Goal: Task Accomplishment & Management: Manage account settings

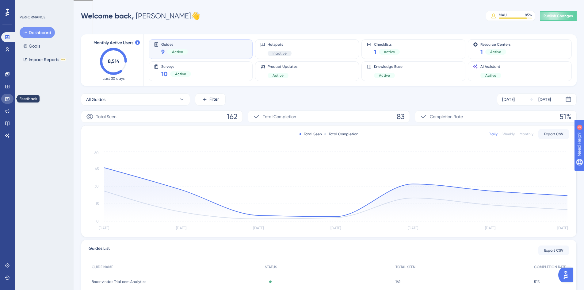
click at [9, 97] on icon at bounding box center [7, 99] width 4 height 4
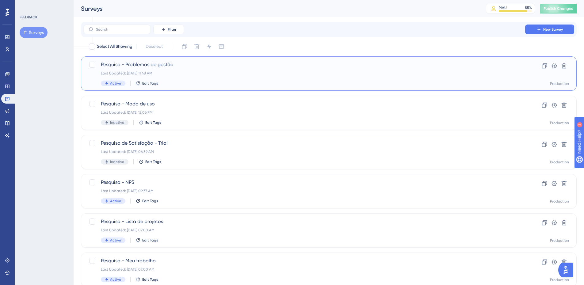
click at [151, 67] on span "Pesquisa - Problemas de gestão" at bounding box center [304, 64] width 407 height 7
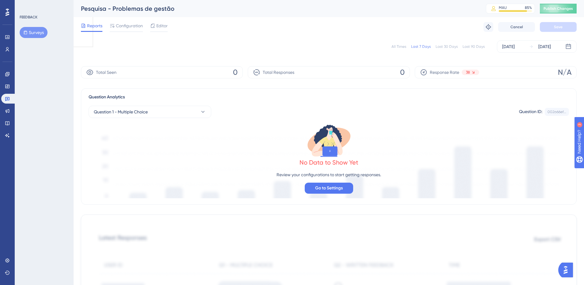
click at [123, 20] on div "Reports Configuration Editor Troubleshoot Cancel Save" at bounding box center [329, 27] width 496 height 20
click at [124, 26] on span "Configuration" at bounding box center [129, 25] width 27 height 7
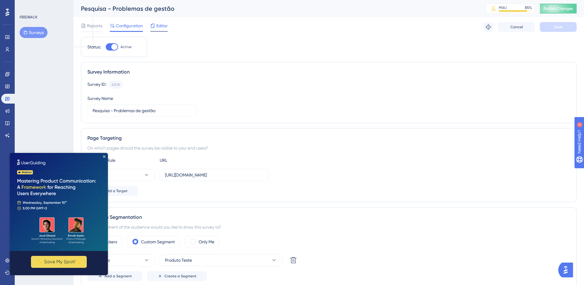
click at [159, 25] on span "Editor" at bounding box center [161, 25] width 11 height 7
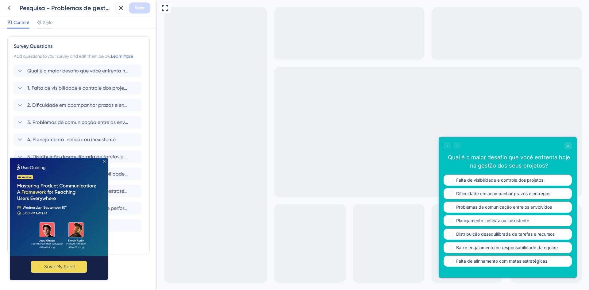
drag, startPoint x: 105, startPoint y: 161, endPoint x: 86, endPoint y: 229, distance: 70.4
click at [105, 161] on icon "Close Preview" at bounding box center [104, 161] width 2 height 2
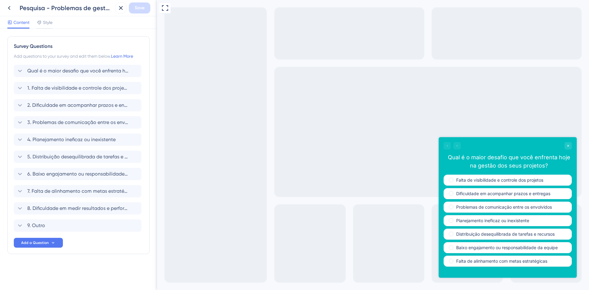
click at [15, 8] on div "Pesquisa - Problemas de gestão" at bounding box center [58, 7] width 109 height 11
click at [10, 10] on icon at bounding box center [9, 8] width 2 height 4
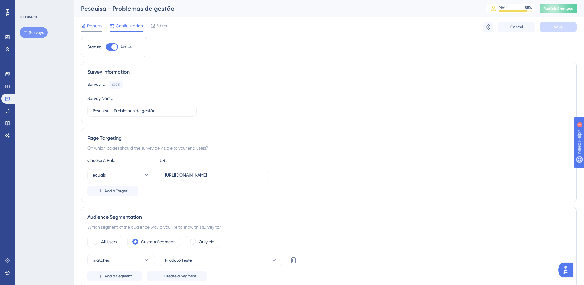
click at [87, 25] on span "Reports" at bounding box center [94, 25] width 15 height 7
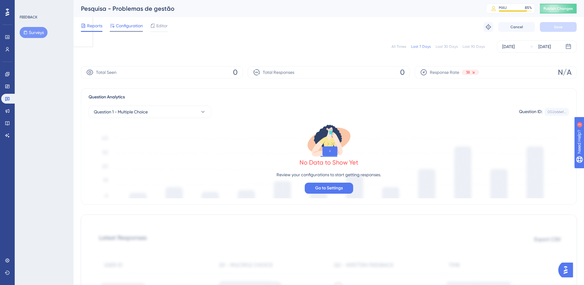
click at [128, 28] on span "Configuration" at bounding box center [129, 25] width 27 height 7
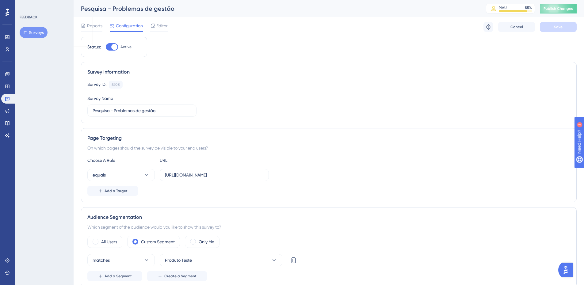
click at [112, 45] on div at bounding box center [114, 47] width 6 height 6
click at [106, 47] on input "Active" at bounding box center [105, 47] width 0 height 0
checkbox input "false"
click at [552, 25] on button "Save" at bounding box center [558, 27] width 37 height 10
click at [37, 30] on button "Surveys" at bounding box center [34, 32] width 28 height 11
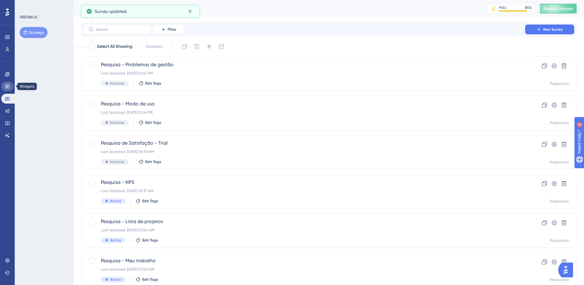
drag, startPoint x: 3, startPoint y: 85, endPoint x: 2, endPoint y: 79, distance: 5.9
click at [3, 85] on link at bounding box center [7, 87] width 12 height 10
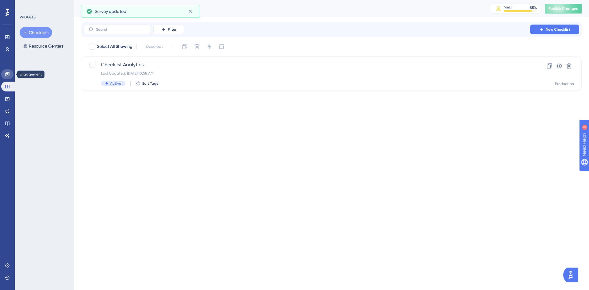
click at [4, 75] on link at bounding box center [7, 74] width 12 height 10
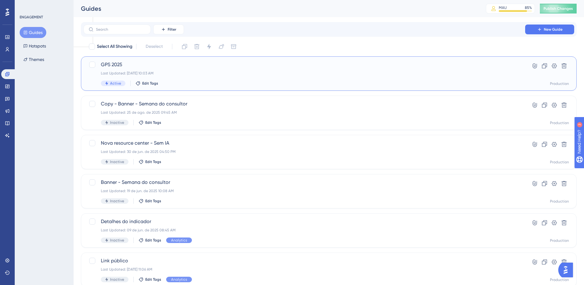
drag, startPoint x: 143, startPoint y: 64, endPoint x: 140, endPoint y: 64, distance: 3.4
click at [143, 64] on span "GPS 2025" at bounding box center [304, 64] width 407 height 7
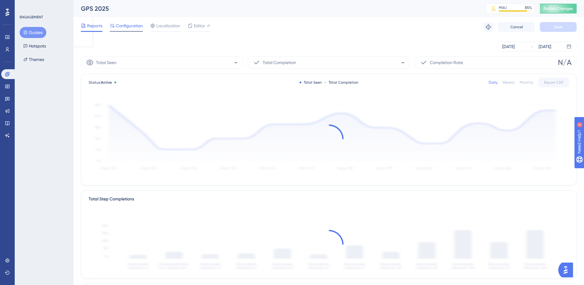
click at [128, 31] on div "Configuration" at bounding box center [126, 27] width 33 height 10
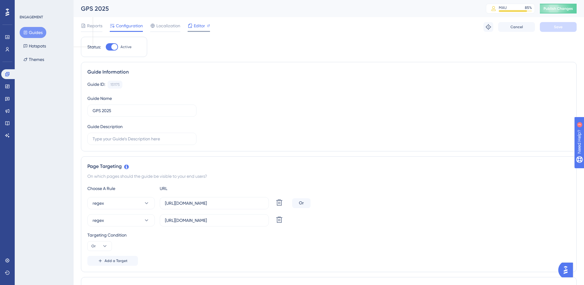
click at [195, 27] on span "Editor" at bounding box center [199, 25] width 11 height 7
click at [569, 9] on button "Publish Changes" at bounding box center [558, 9] width 37 height 10
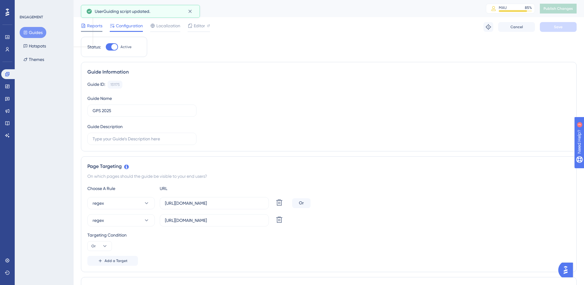
click at [93, 30] on div "Reports" at bounding box center [91, 27] width 21 height 10
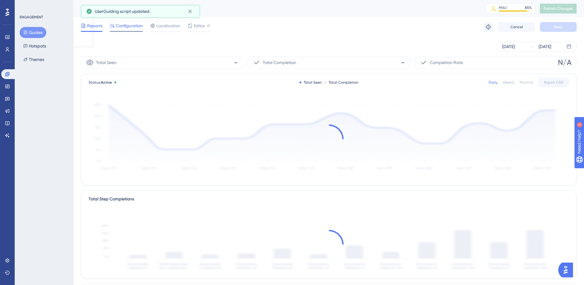
click at [118, 28] on span "Configuration" at bounding box center [129, 25] width 27 height 7
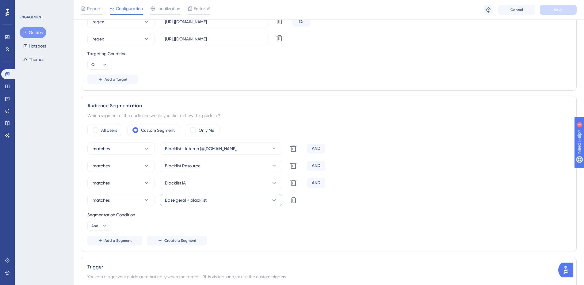
scroll to position [215, 0]
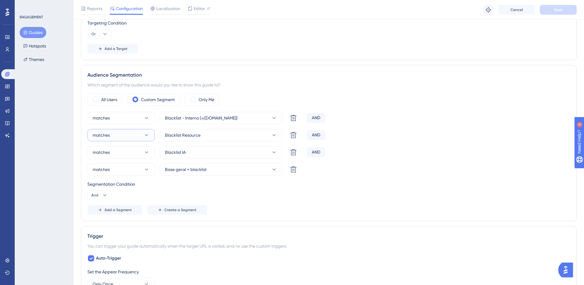
click at [143, 135] on button "matches" at bounding box center [120, 135] width 67 height 12
click at [126, 166] on div "doesn't match doesn't match" at bounding box center [121, 166] width 50 height 12
click at [125, 150] on button "matches" at bounding box center [120, 152] width 67 height 12
click at [121, 178] on div "doesn't match doesn't match" at bounding box center [121, 183] width 50 height 12
click at [122, 118] on button "matches" at bounding box center [120, 118] width 67 height 12
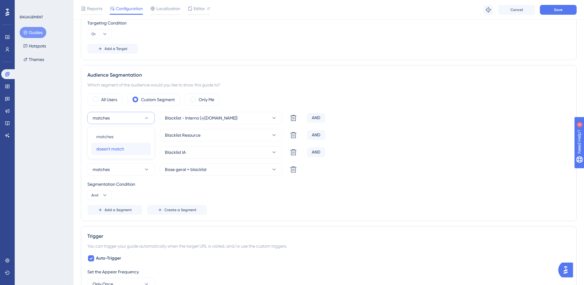
click at [123, 151] on span "doesn't match" at bounding box center [110, 148] width 28 height 7
click at [564, 12] on button "Save" at bounding box center [558, 10] width 37 height 10
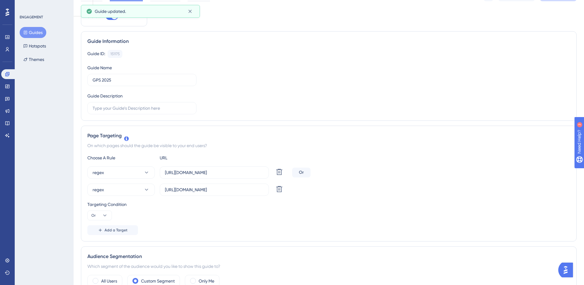
scroll to position [0, 0]
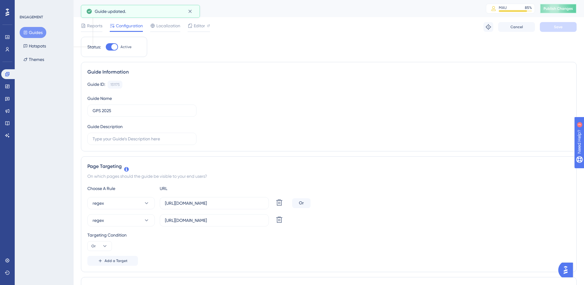
click at [558, 8] on span "Publish Changes" at bounding box center [558, 8] width 29 height 5
click at [94, 25] on span "Reports" at bounding box center [94, 25] width 15 height 7
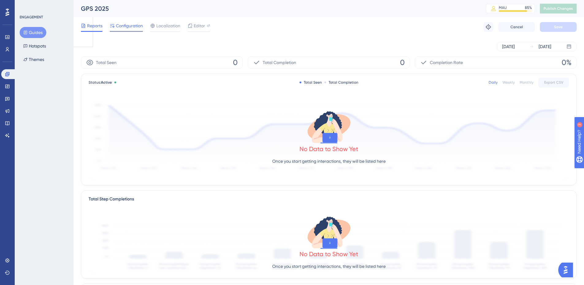
click at [133, 24] on span "Configuration" at bounding box center [129, 25] width 27 height 7
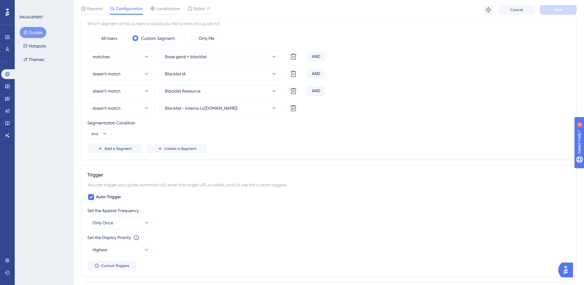
scroll to position [429, 0]
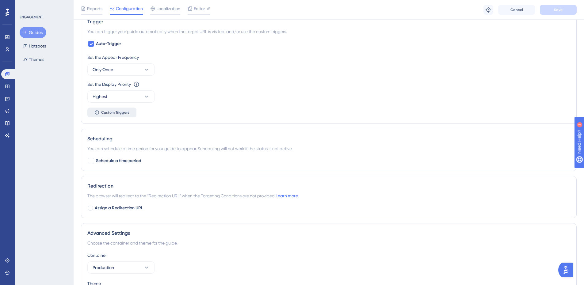
click at [103, 110] on button "Custom Triggers" at bounding box center [111, 113] width 49 height 10
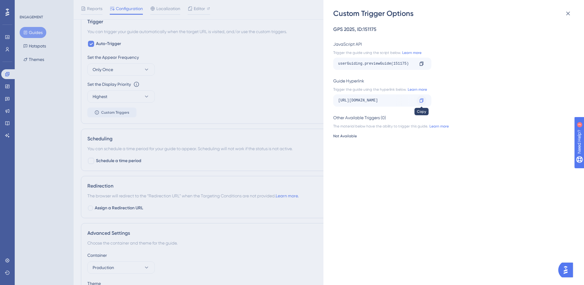
click at [419, 97] on div at bounding box center [422, 101] width 10 height 10
click at [423, 100] on icon at bounding box center [421, 100] width 5 height 5
click at [422, 99] on icon at bounding box center [422, 100] width 4 height 4
click at [161, 44] on div "Custom Trigger Options GPS 2025 , ID: 151175 JavaScript API Trigger the guide u…" at bounding box center [292, 142] width 584 height 285
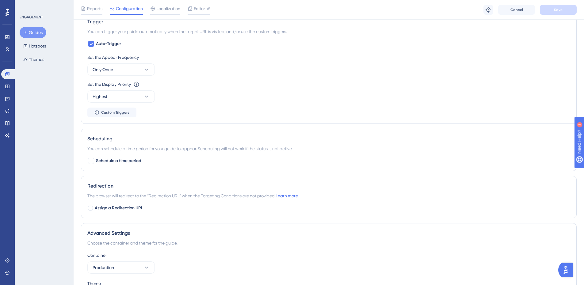
click at [34, 29] on button "Guides" at bounding box center [33, 32] width 27 height 11
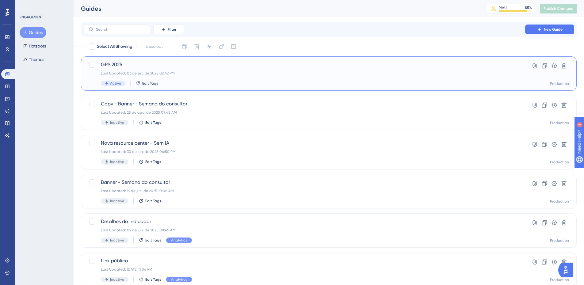
click at [122, 68] on div "GPS 2025 Last Updated: [DATE] 02:42 PM Active Edit Tags" at bounding box center [304, 73] width 407 height 25
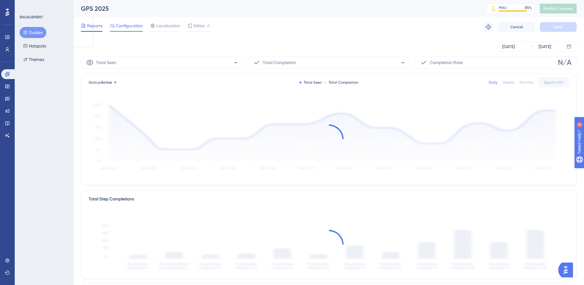
click at [130, 28] on span "Configuration" at bounding box center [129, 25] width 27 height 7
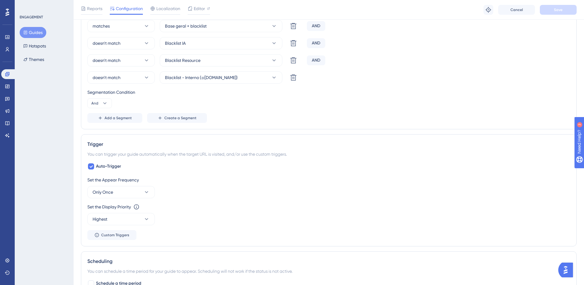
scroll to position [337, 0]
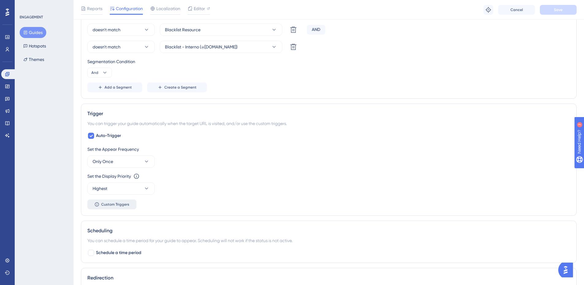
click at [112, 200] on button "Custom Triggers" at bounding box center [111, 205] width 49 height 10
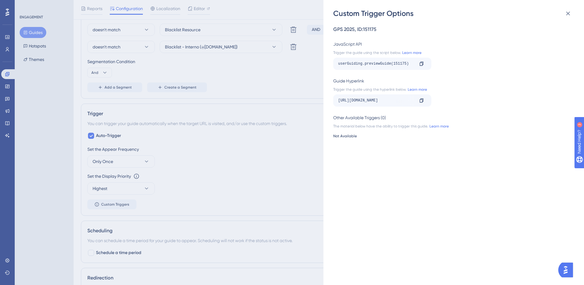
click at [404, 100] on div "[URL][DOMAIN_NAME]" at bounding box center [376, 101] width 76 height 10
click at [422, 102] on icon at bounding box center [421, 100] width 5 height 5
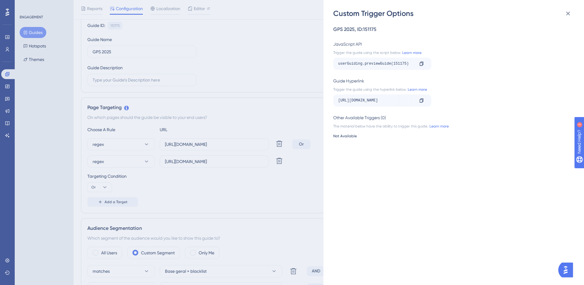
scroll to position [0, 0]
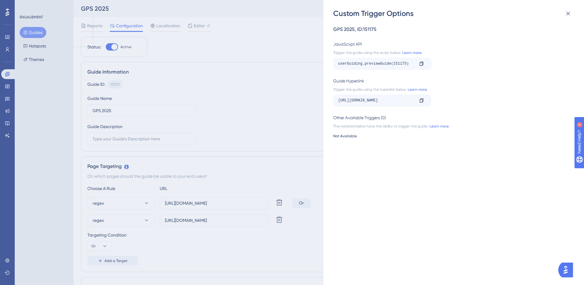
click at [226, 43] on div "Custom Trigger Options GPS 2025 , ID: 151175 JavaScript API Trigger the guide u…" at bounding box center [292, 142] width 584 height 285
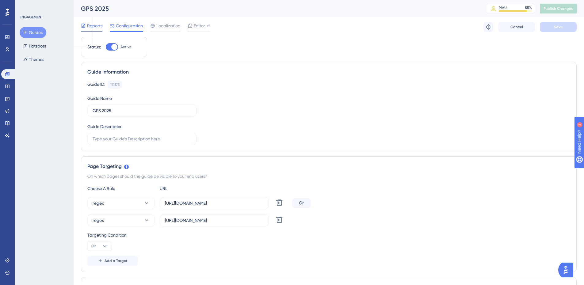
click at [97, 24] on span "Reports" at bounding box center [94, 25] width 15 height 7
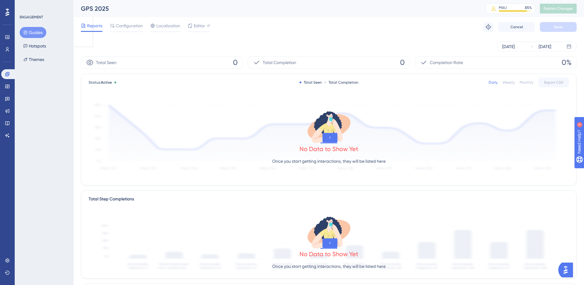
click at [266, 46] on div "[DATE] [DATE]" at bounding box center [329, 47] width 496 height 10
click at [134, 24] on span "Configuration" at bounding box center [129, 25] width 27 height 7
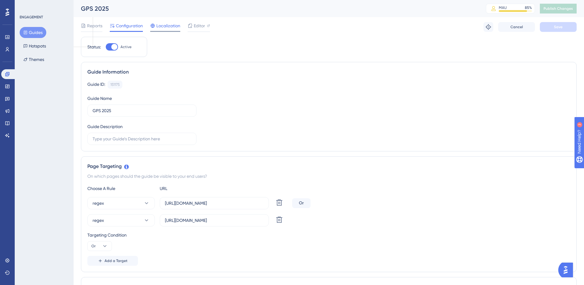
click at [159, 28] on span "Localization" at bounding box center [168, 25] width 24 height 7
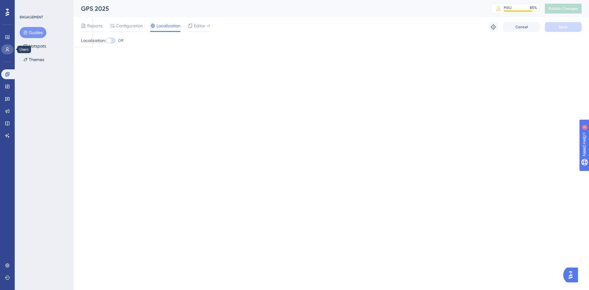
click at [7, 48] on icon at bounding box center [7, 49] width 5 height 5
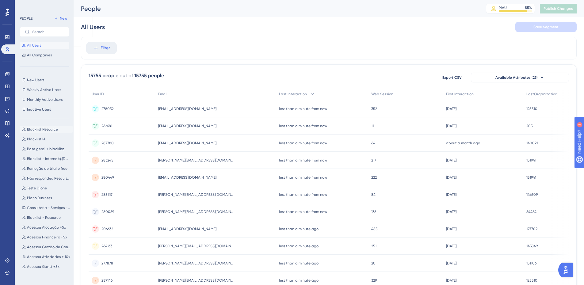
click at [44, 128] on span "Blacklist Resource" at bounding box center [42, 129] width 31 height 5
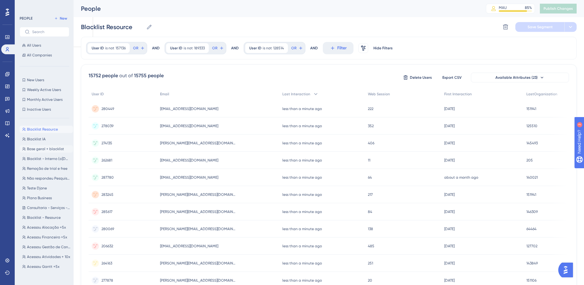
click at [48, 152] on button "Base geral + blacklist Base geral + blacklist" at bounding box center [46, 148] width 53 height 7
type input "Base geral + blacklist"
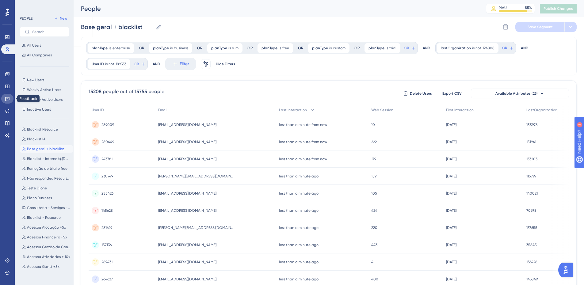
click at [9, 102] on link at bounding box center [7, 99] width 12 height 10
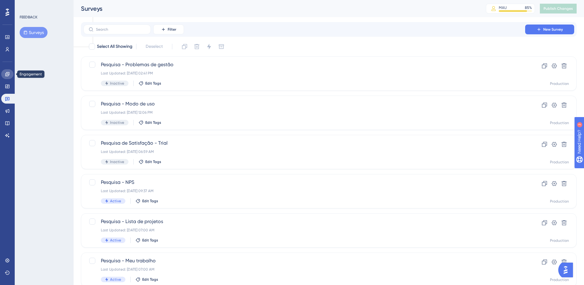
click at [9, 73] on icon at bounding box center [7, 74] width 5 height 5
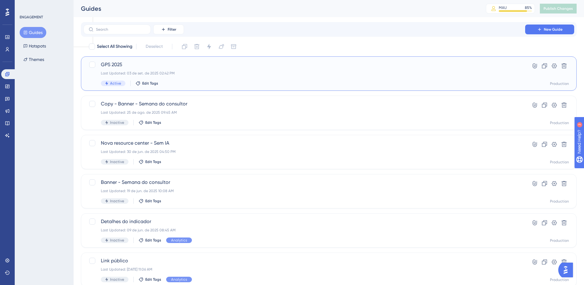
click at [133, 63] on span "GPS 2025" at bounding box center [304, 64] width 407 height 7
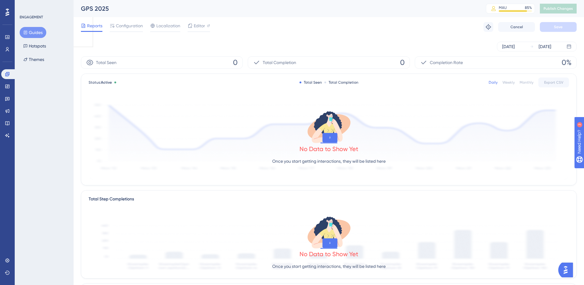
click at [133, 22] on div "Reports Configuration Localization Editor Troubleshoot Cancel Save" at bounding box center [329, 27] width 496 height 20
click at [123, 23] on span "Configuration" at bounding box center [129, 25] width 27 height 7
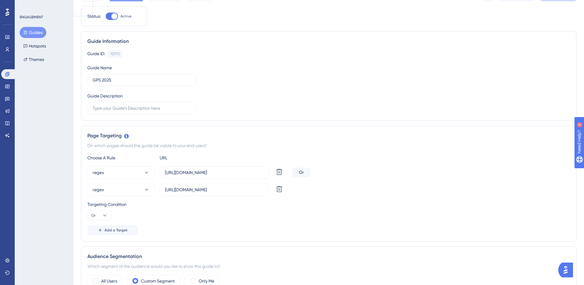
scroll to position [153, 0]
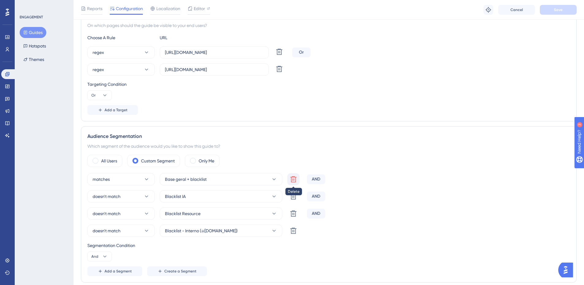
click at [295, 180] on icon at bounding box center [293, 179] width 7 height 7
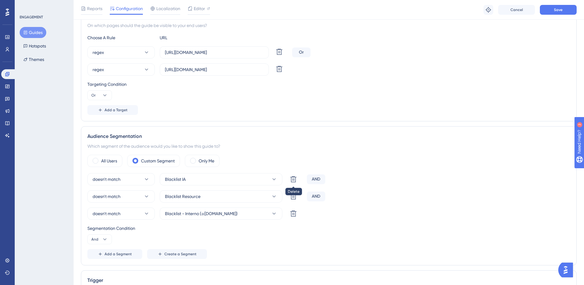
click at [295, 180] on icon at bounding box center [293, 179] width 7 height 7
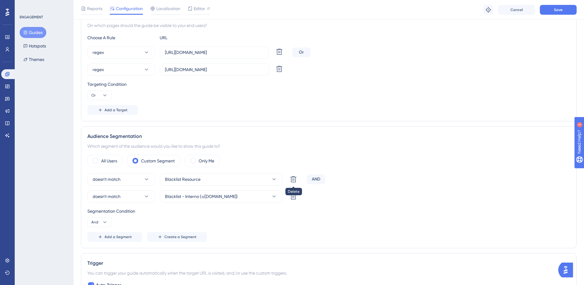
click at [295, 180] on icon at bounding box center [293, 179] width 7 height 7
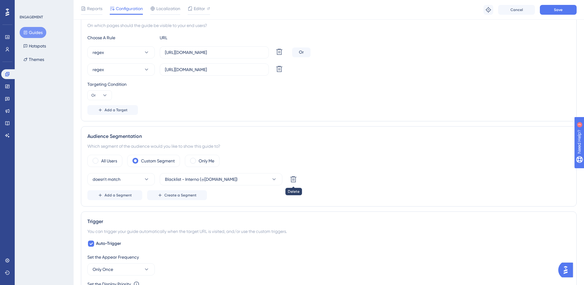
click at [295, 180] on icon at bounding box center [293, 179] width 7 height 7
click at [131, 180] on button "matches" at bounding box center [120, 179] width 67 height 12
drag, startPoint x: 191, startPoint y: 175, endPoint x: 195, endPoint y: 175, distance: 3.7
click at [195, 175] on button "Choose a segment" at bounding box center [221, 179] width 123 height 12
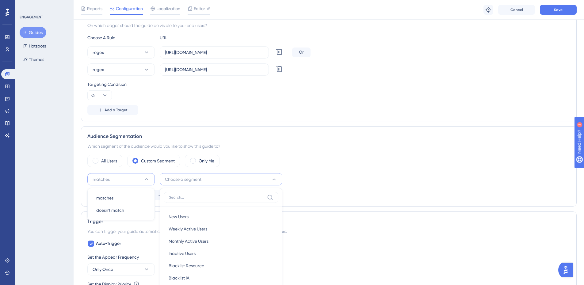
scroll to position [260, 0]
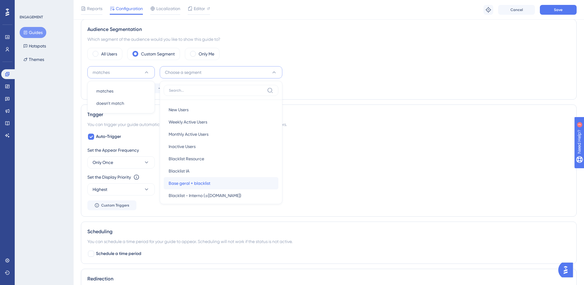
click at [201, 186] on span "Base geral + blacklist" at bounding box center [190, 183] width 42 height 7
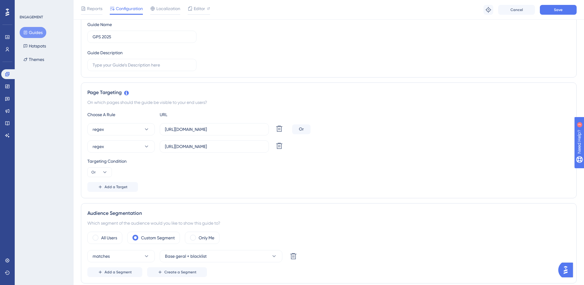
scroll to position [0, 0]
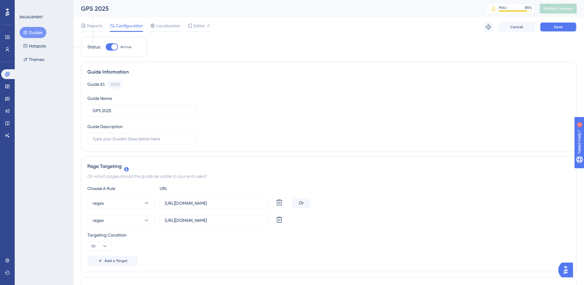
click at [554, 25] on span "Save" at bounding box center [558, 27] width 9 height 5
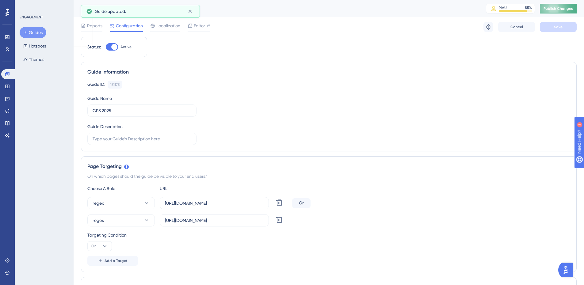
click at [565, 7] on span "Publish Changes" at bounding box center [558, 8] width 29 height 5
